Goal: Task Accomplishment & Management: Manage account settings

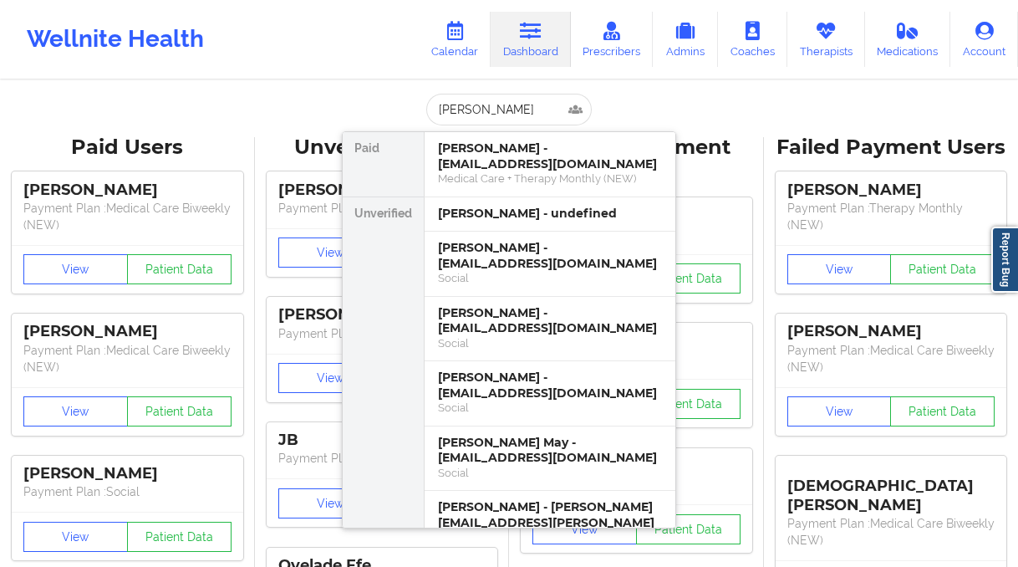
scroll to position [1958, 0]
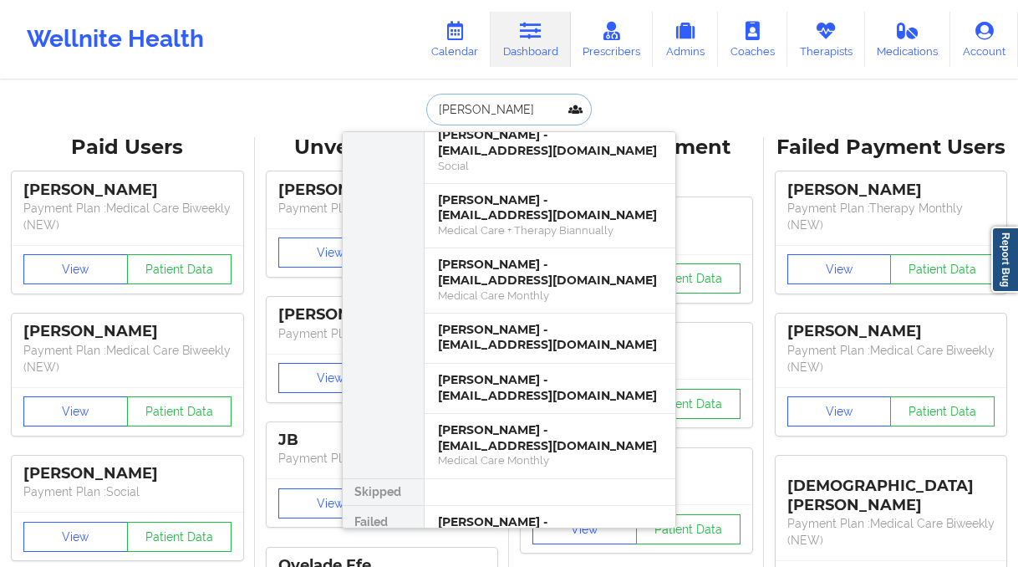
click at [471, 108] on input "[PERSON_NAME]" at bounding box center [509, 110] width 166 height 32
type input "[PERSON_NAME]"
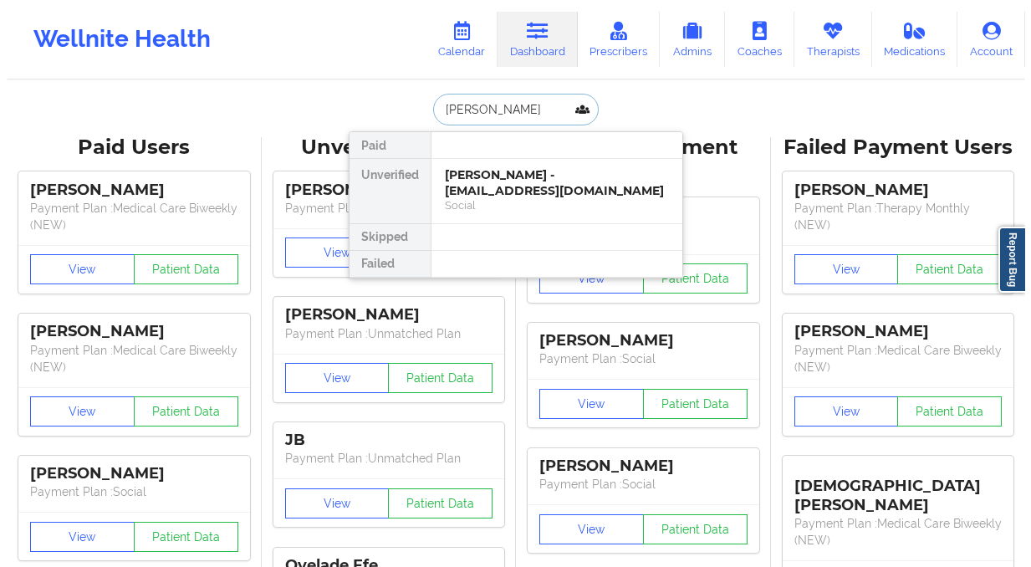
scroll to position [0, 0]
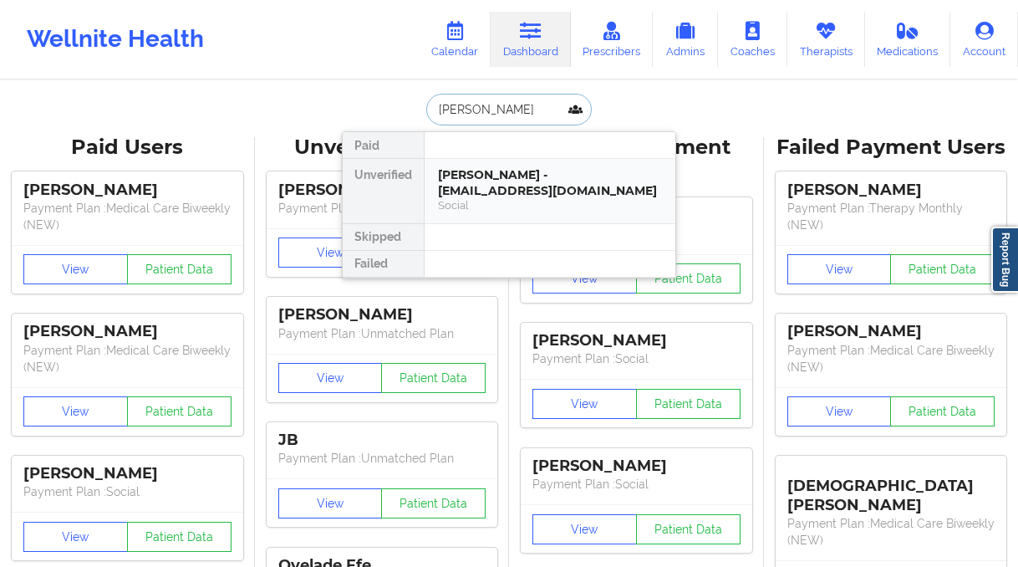
click at [494, 196] on div "[PERSON_NAME] - [EMAIL_ADDRESS][DOMAIN_NAME]" at bounding box center [550, 182] width 224 height 31
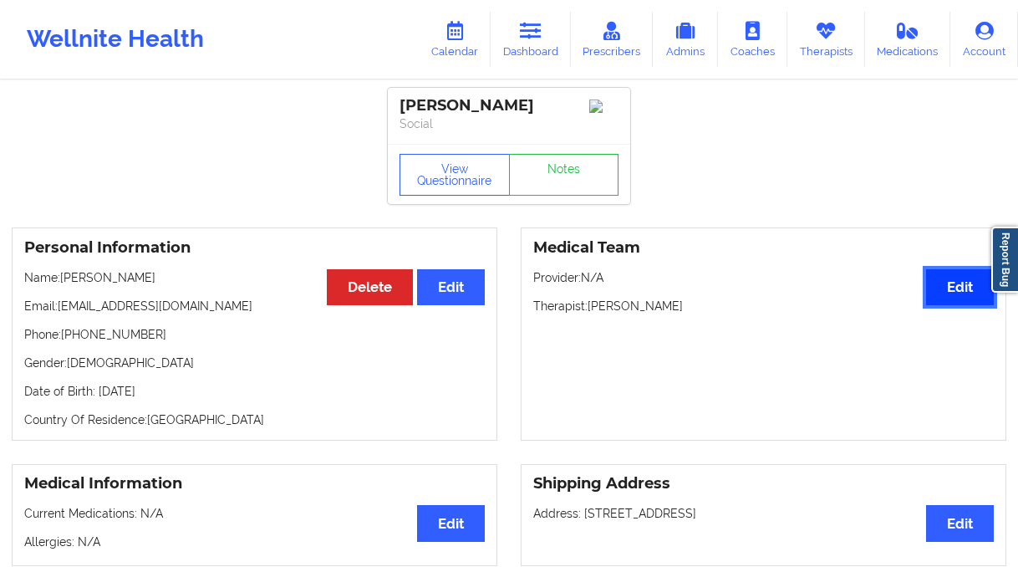
click at [981, 293] on button "Edit" at bounding box center [960, 287] width 68 height 36
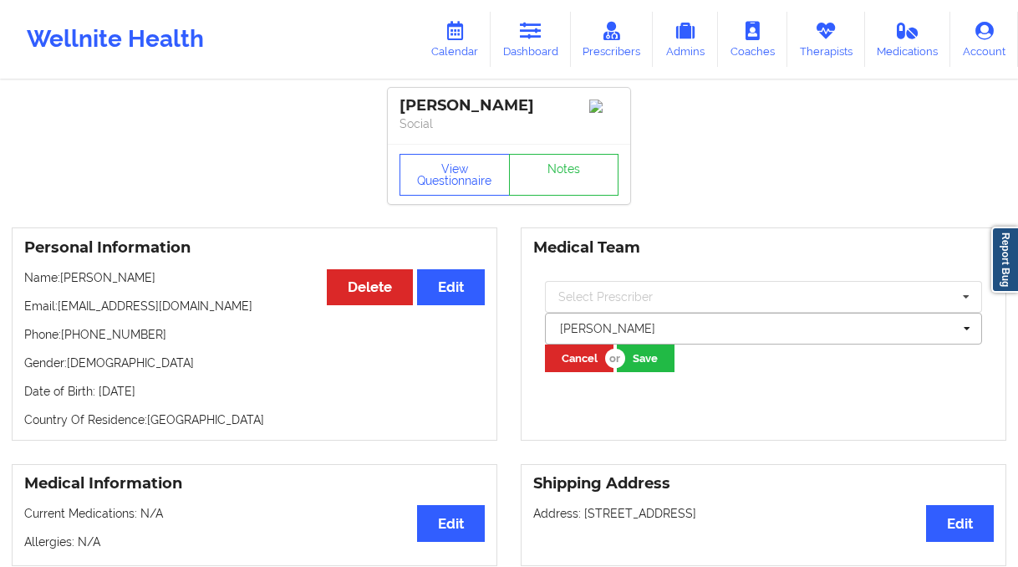
click at [731, 325] on div at bounding box center [756, 329] width 392 height 20
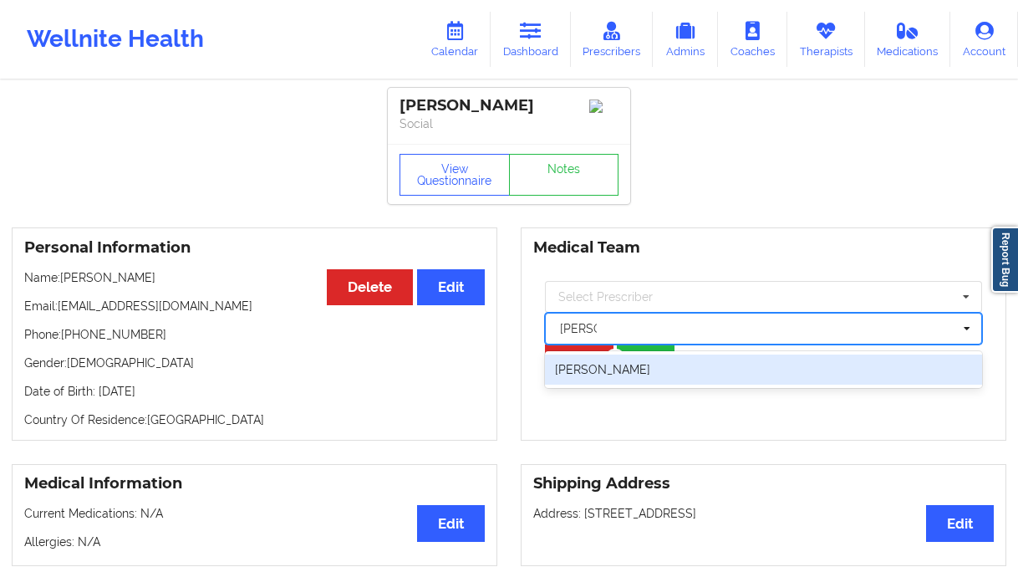
click at [702, 380] on div "[PERSON_NAME]" at bounding box center [763, 370] width 437 height 30
type input "[PERSON_NAME]"
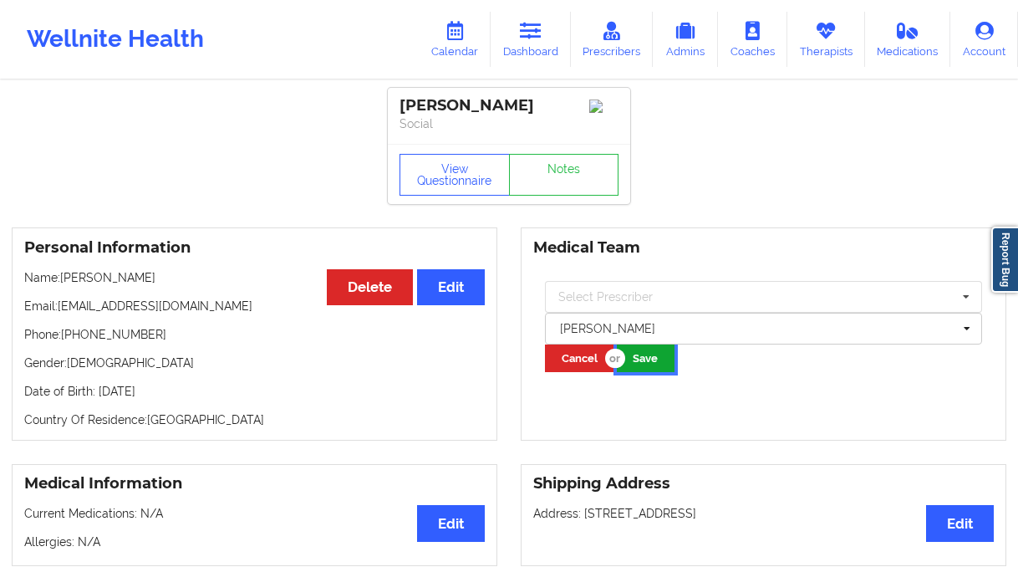
click at [652, 364] on button "Save" at bounding box center [646, 358] width 58 height 28
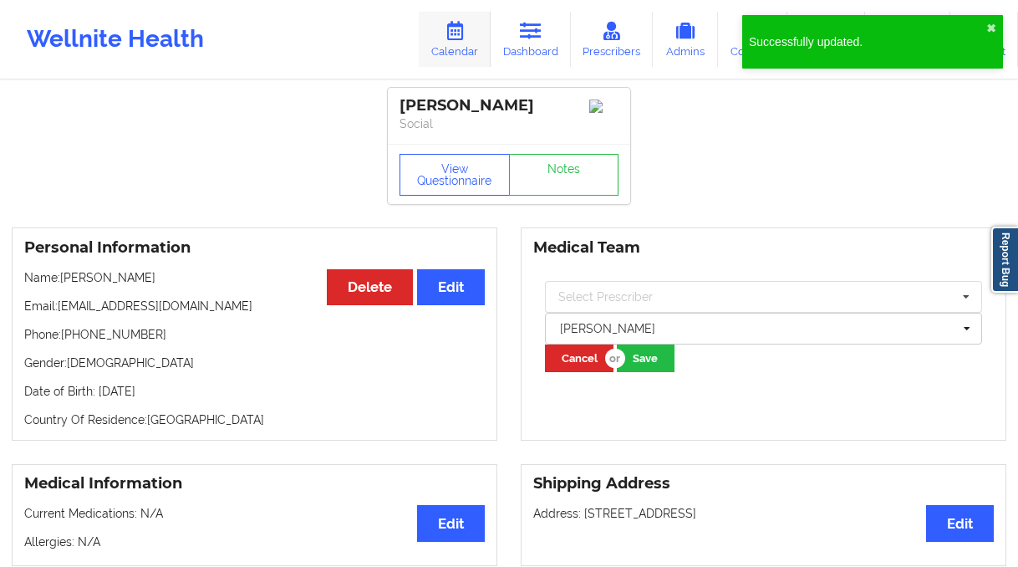
click at [451, 50] on link "Calendar" at bounding box center [455, 39] width 72 height 55
